Goal: Information Seeking & Learning: Learn about a topic

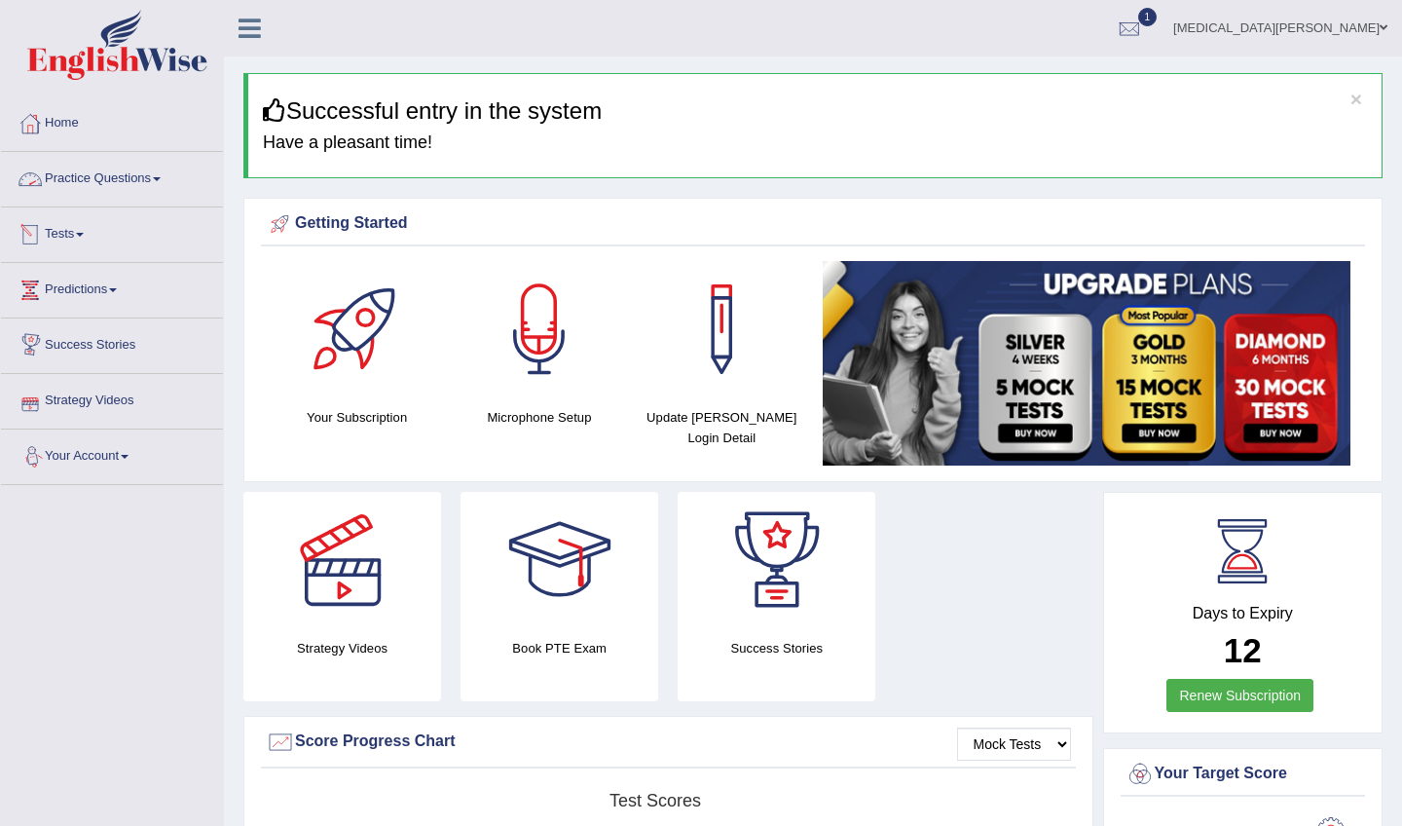
click at [102, 184] on link "Practice Questions" at bounding box center [112, 176] width 222 height 49
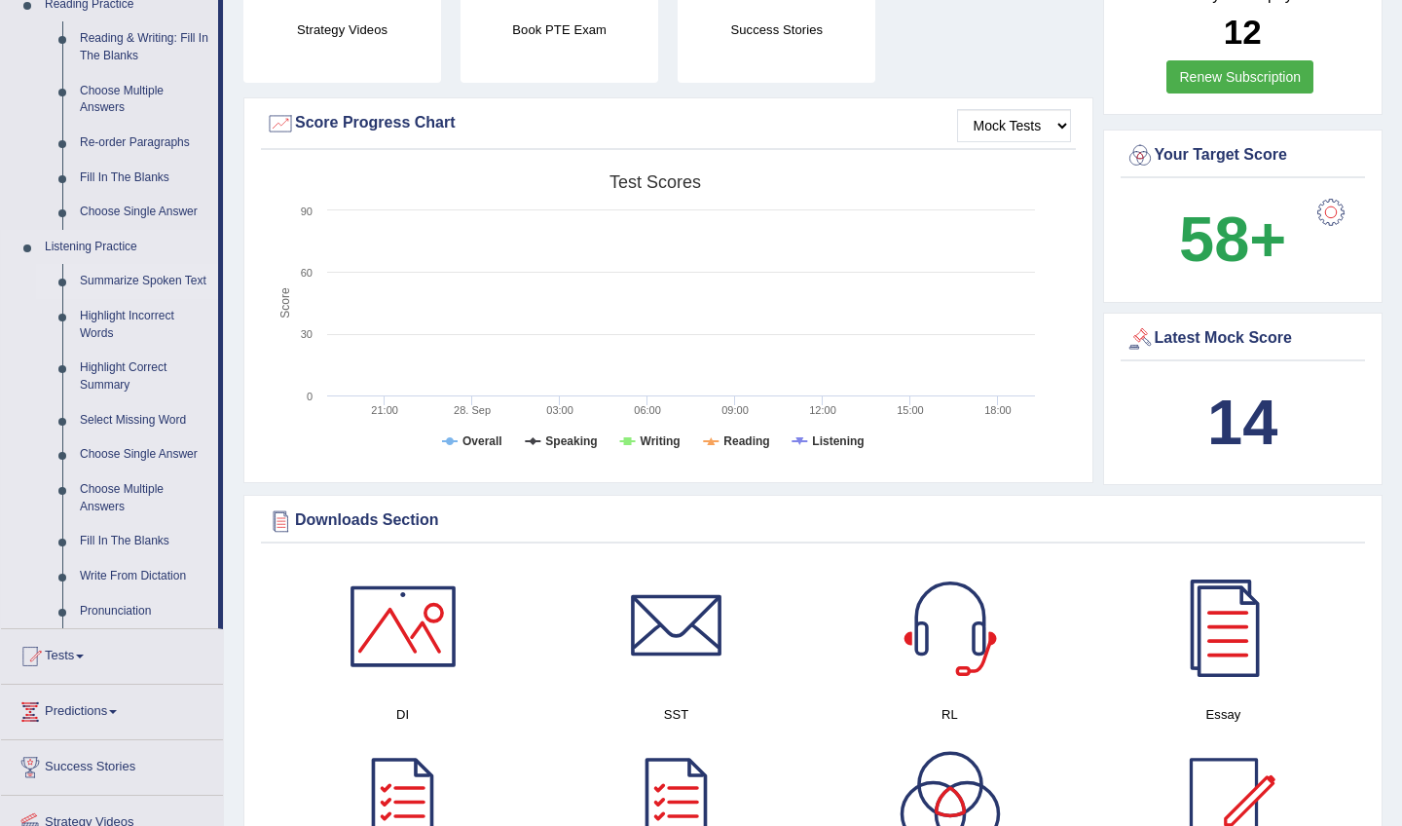
scroll to position [621, 0]
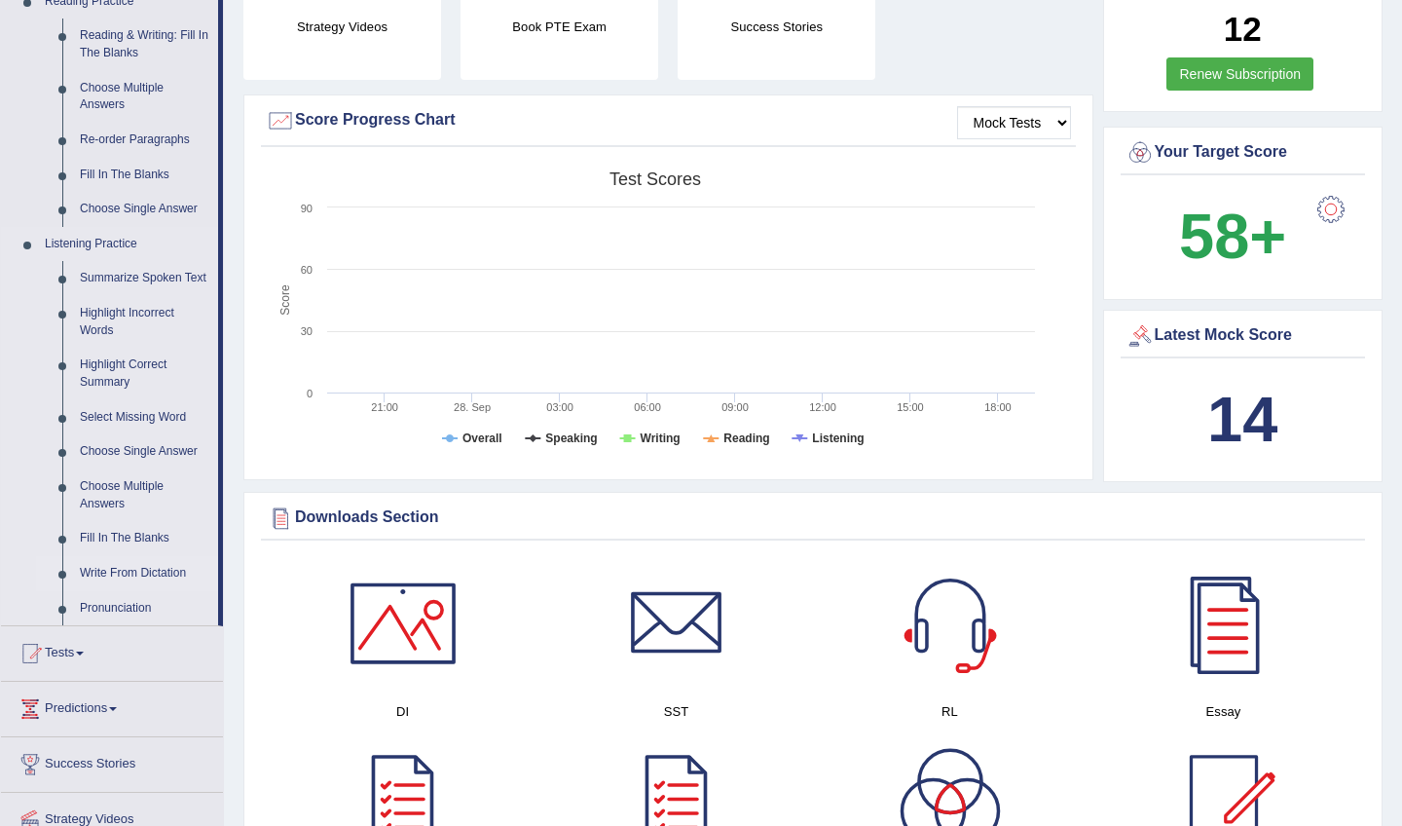
click at [108, 570] on link "Write From Dictation" at bounding box center [144, 573] width 147 height 35
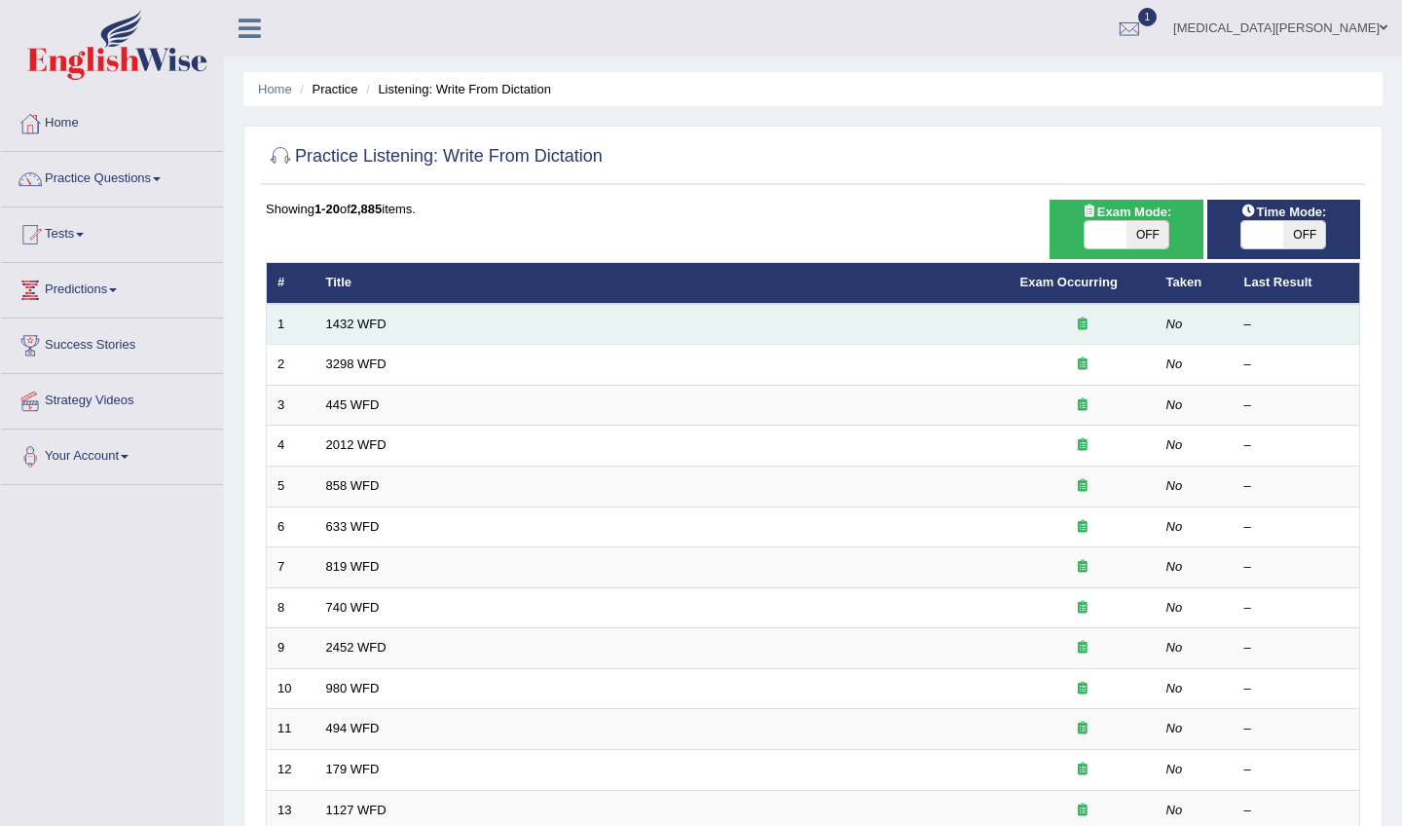
click at [1071, 330] on div at bounding box center [1082, 324] width 125 height 18
click at [1084, 322] on icon at bounding box center [1083, 323] width 10 height 13
click at [359, 325] on link "1432 WFD" at bounding box center [356, 323] width 60 height 15
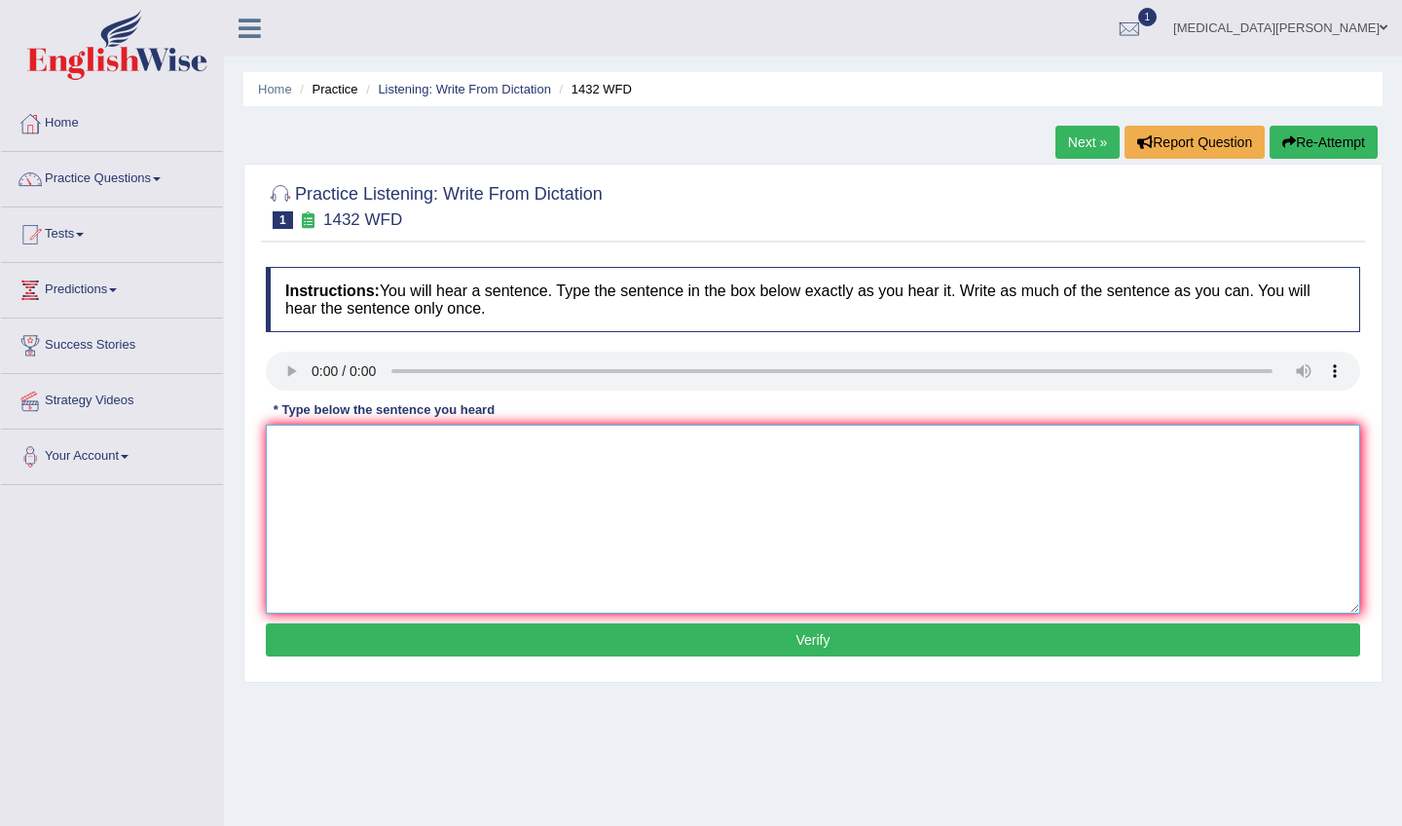
click at [329, 478] on textarea at bounding box center [813, 518] width 1094 height 189
click at [1153, 0] on html "Toggle navigation Home Practice Questions Speaking Practice Read Aloud Repeat S…" at bounding box center [701, 413] width 1402 height 826
click at [285, 361] on audio at bounding box center [813, 370] width 1094 height 39
click at [281, 375] on audio at bounding box center [813, 370] width 1094 height 39
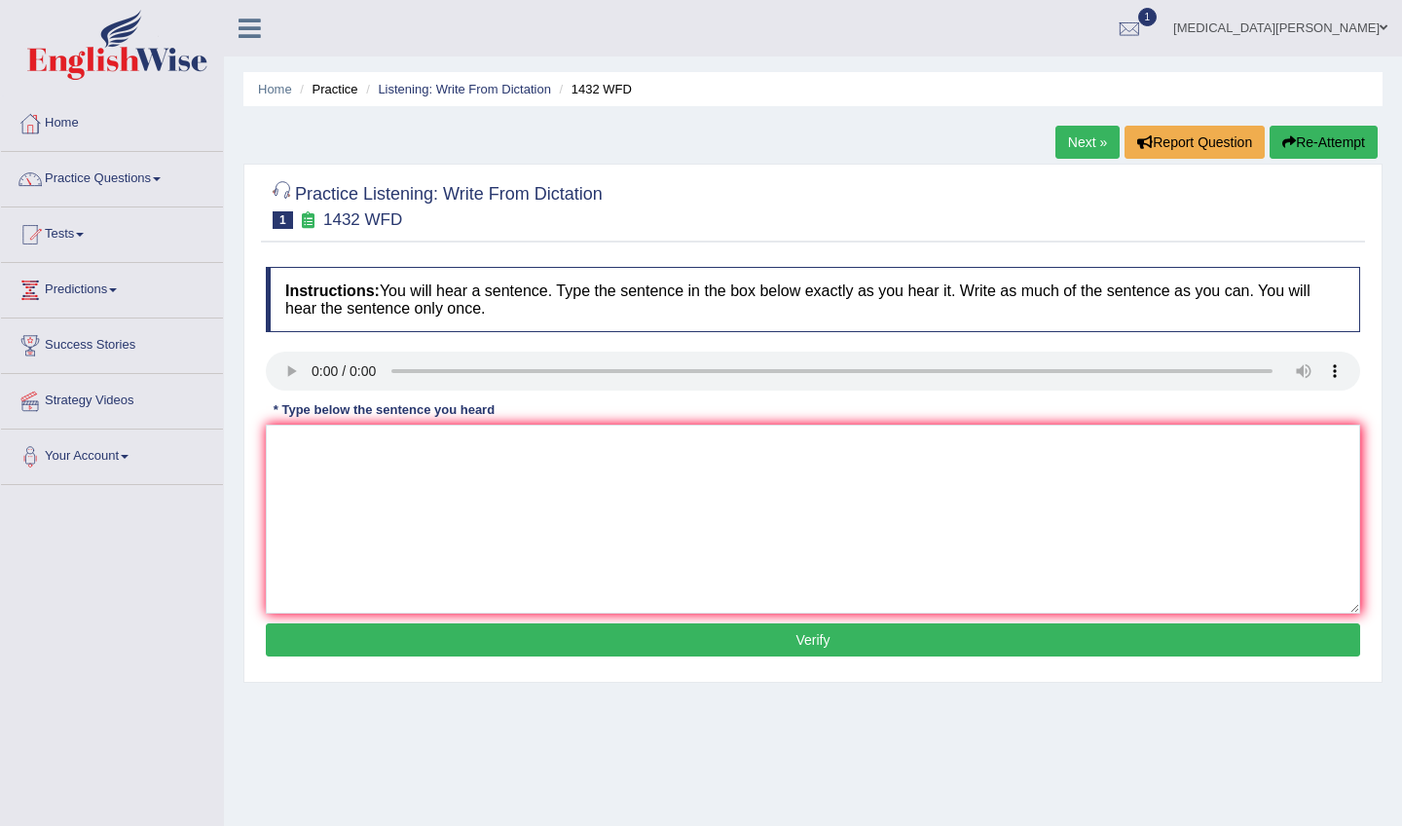
click at [285, 196] on div at bounding box center [280, 194] width 29 height 29
click at [290, 375] on audio at bounding box center [813, 370] width 1094 height 39
click at [1271, 368] on audio at bounding box center [813, 370] width 1094 height 39
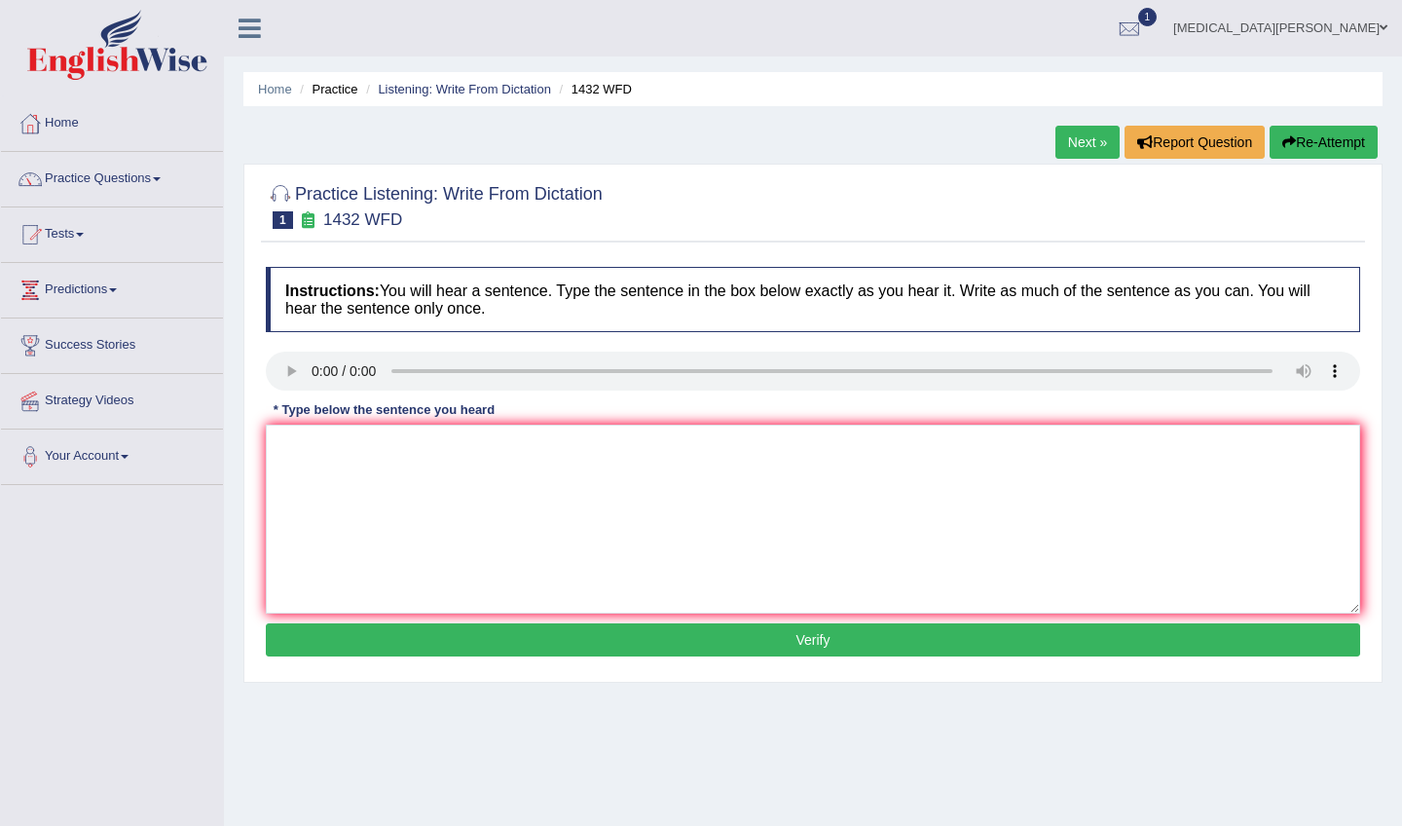
click at [1271, 368] on audio at bounding box center [813, 370] width 1094 height 39
click at [282, 363] on audio at bounding box center [813, 370] width 1094 height 39
click at [342, 88] on li "Practice" at bounding box center [326, 89] width 62 height 18
click at [333, 92] on li "Practice" at bounding box center [326, 89] width 62 height 18
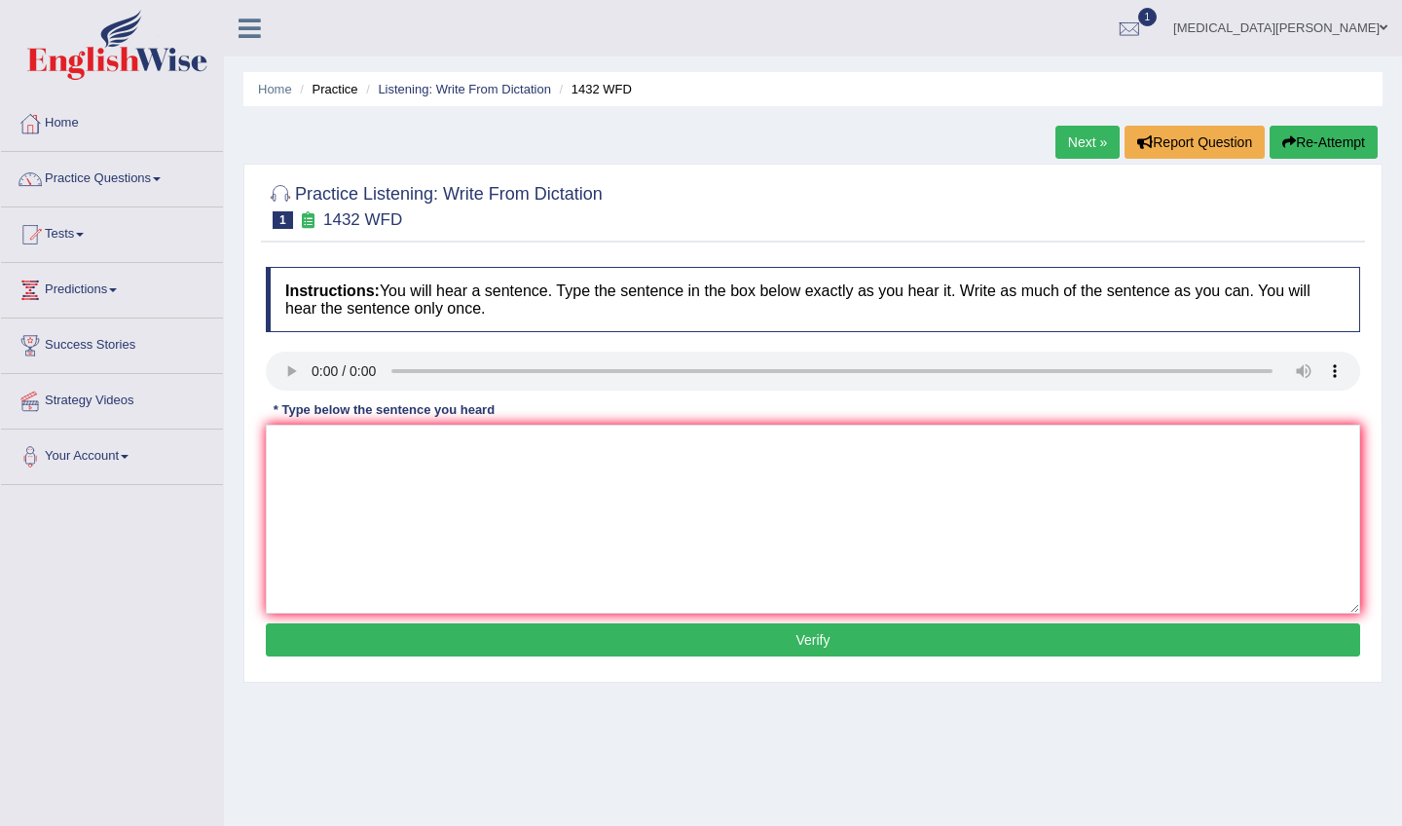
click at [282, 374] on audio at bounding box center [813, 370] width 1094 height 39
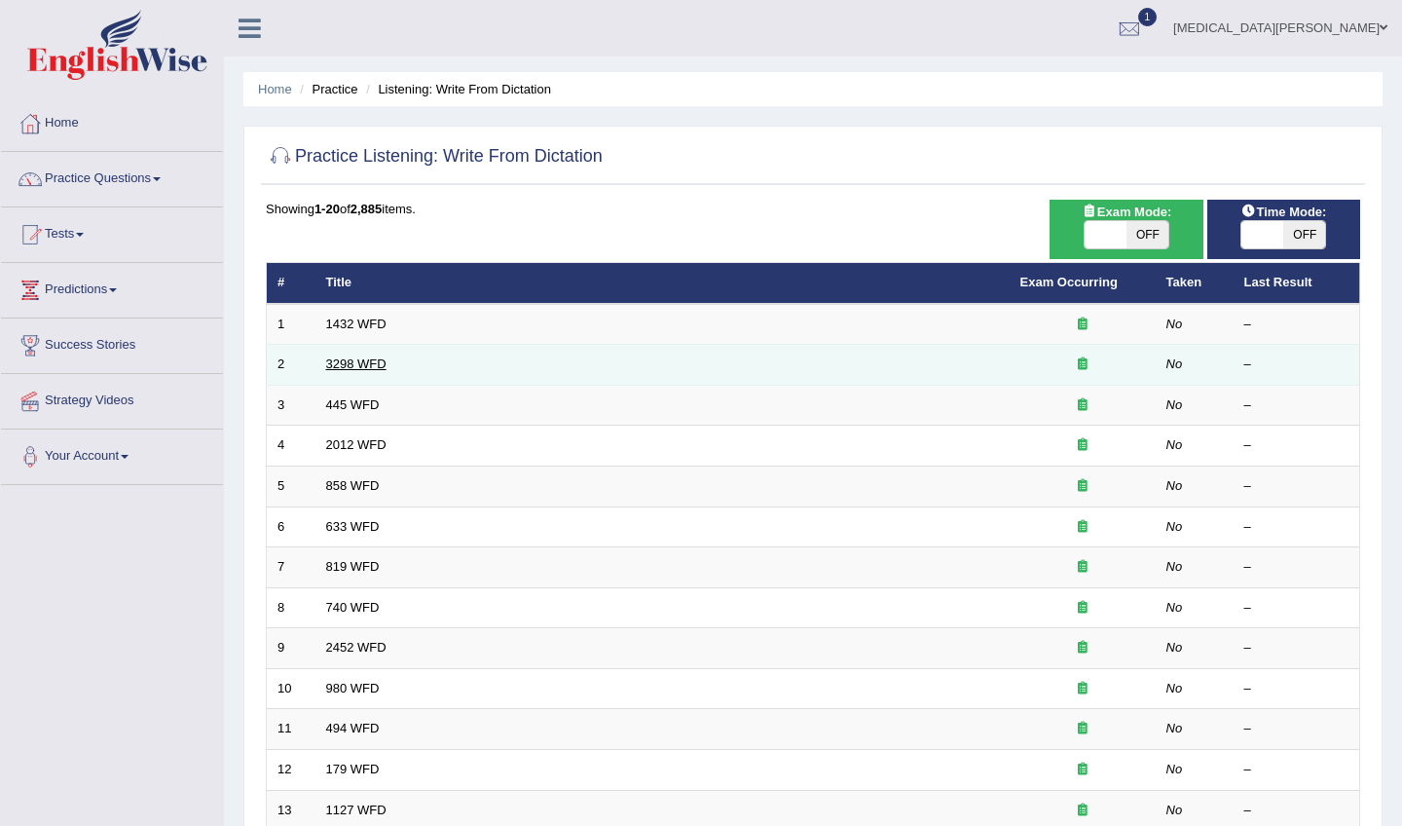
click at [346, 363] on link "3298 WFD" at bounding box center [356, 363] width 60 height 15
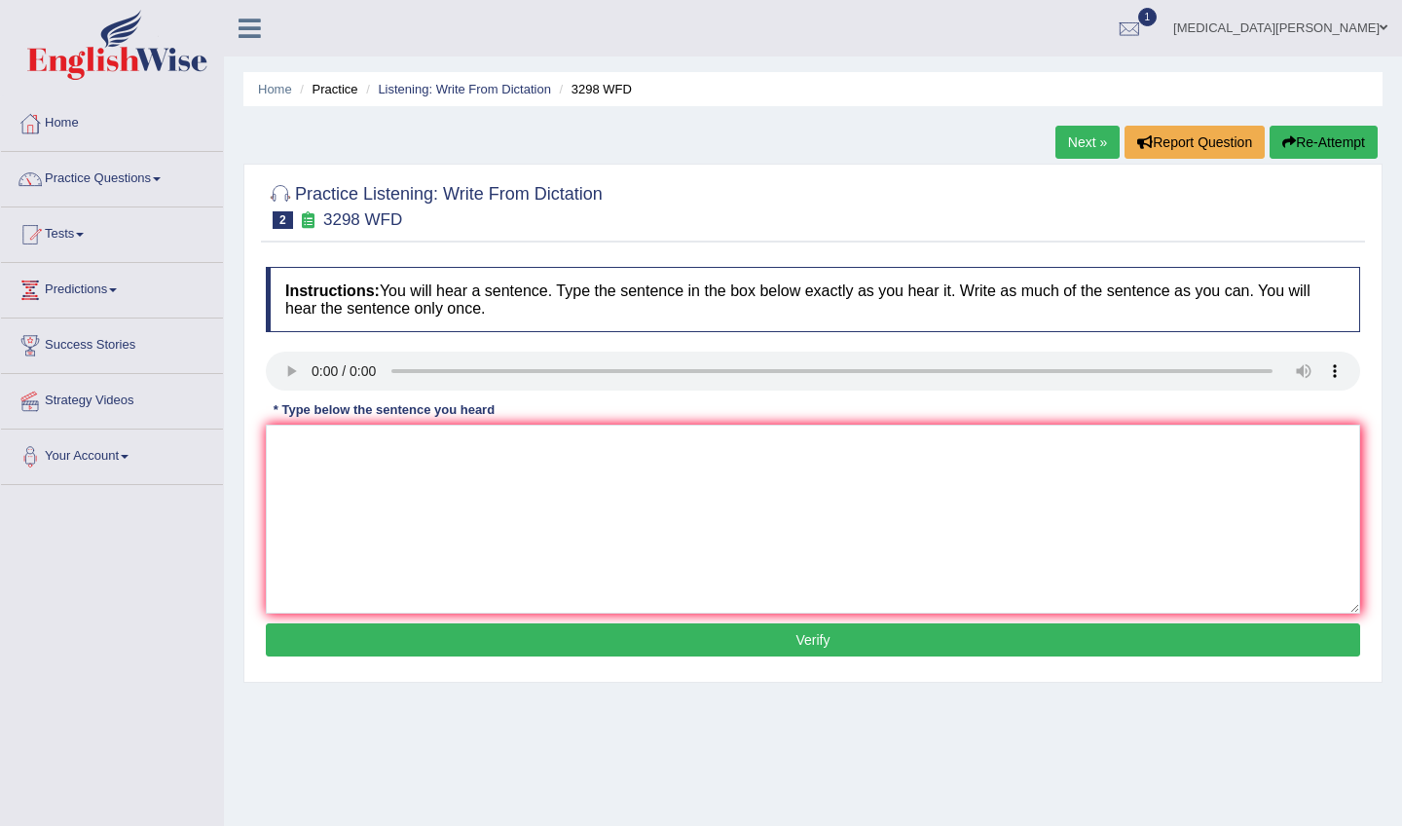
click at [280, 378] on audio at bounding box center [813, 370] width 1094 height 39
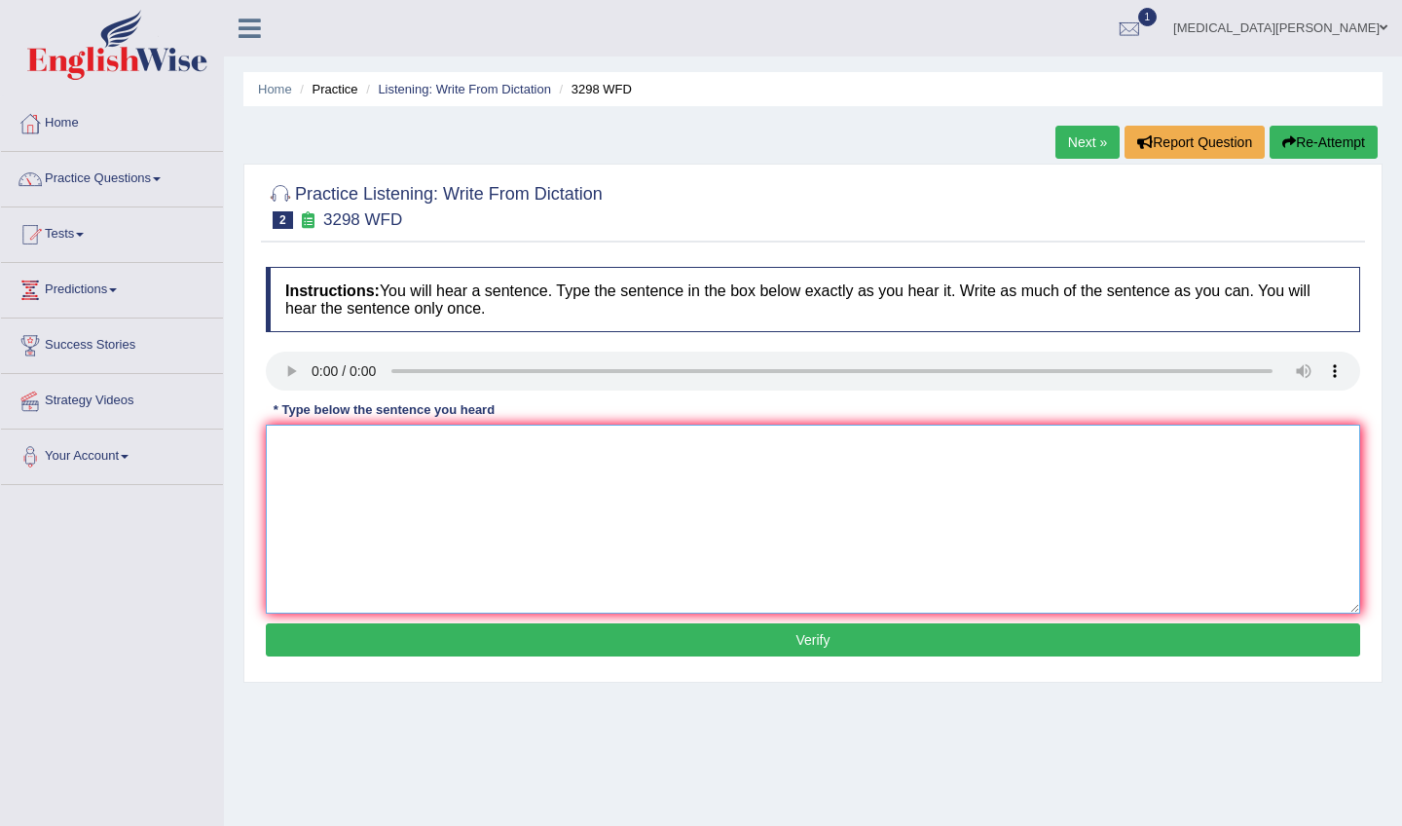
click at [354, 446] on textarea at bounding box center [813, 518] width 1094 height 189
